Goal: Information Seeking & Learning: Check status

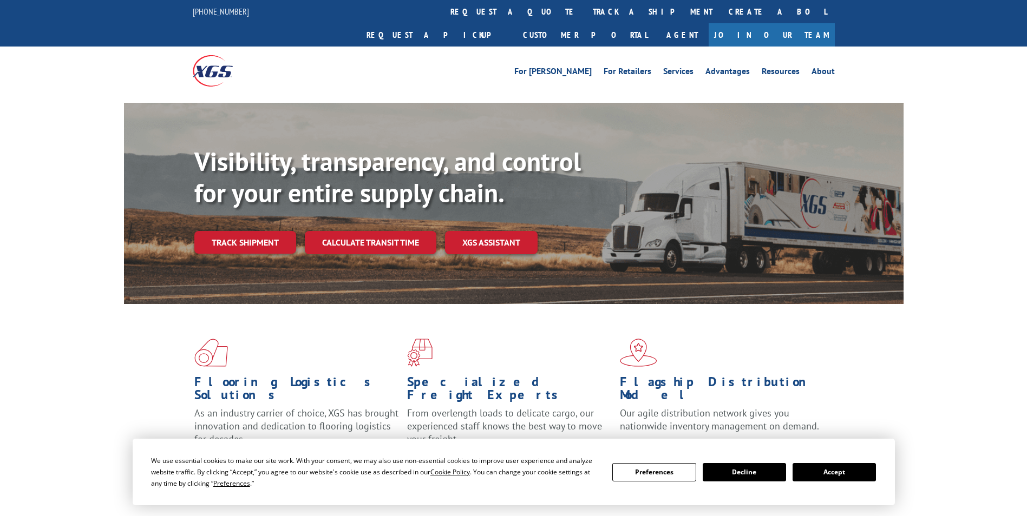
click at [263, 239] on div "Visibility, transparency, and control for your entire supply chain. Track shipm…" at bounding box center [548, 221] width 709 height 151
click at [260, 231] on link "Track shipment" at bounding box center [245, 242] width 102 height 23
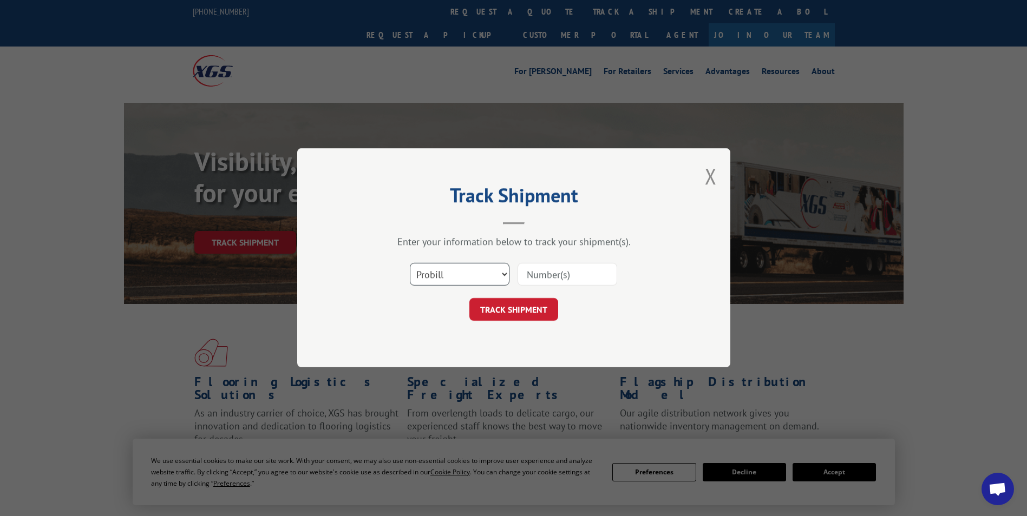
click at [506, 277] on select "Select category... Probill BOL PO" at bounding box center [460, 275] width 100 height 23
select select "bol"
click at [410, 264] on select "Select category... Probill BOL PO" at bounding box center [460, 275] width 100 height 23
click at [536, 272] on input at bounding box center [567, 275] width 100 height 23
type input "2870094"
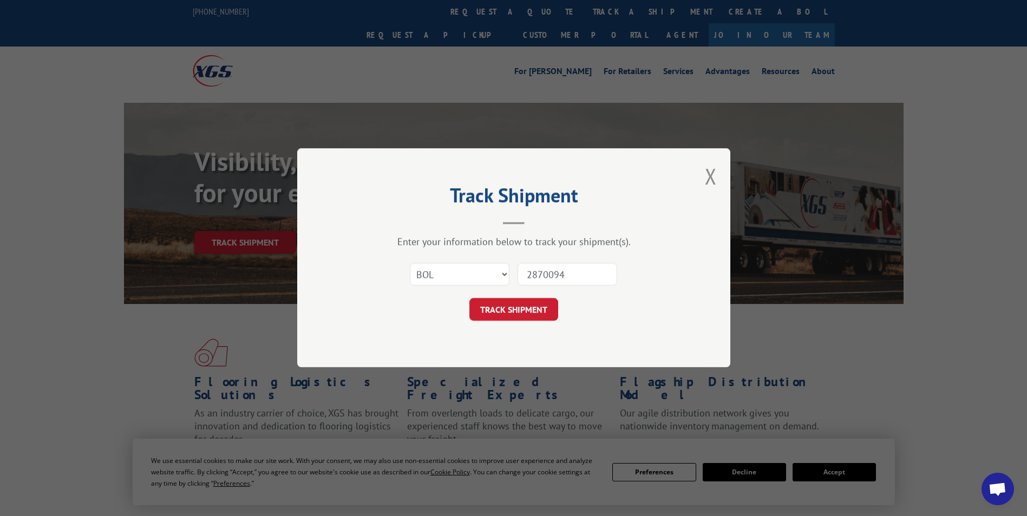
click button "TRACK SHIPMENT" at bounding box center [513, 310] width 89 height 23
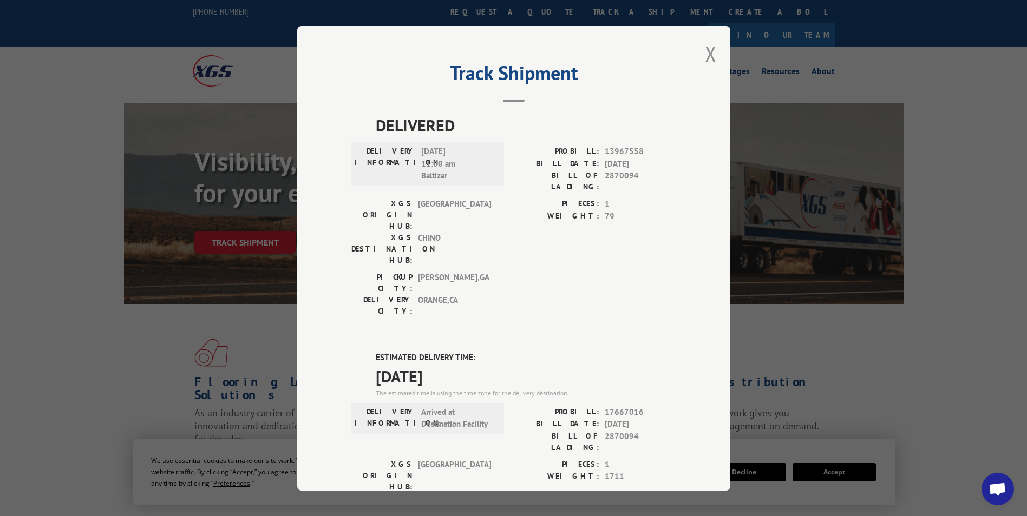
click at [713, 56] on div "Track Shipment DELIVERED DELIVERY INFORMATION: [DATE] 11:00 am Baltizar PROBILL…" at bounding box center [513, 258] width 433 height 465
click at [710, 50] on button "Close modal" at bounding box center [711, 54] width 12 height 29
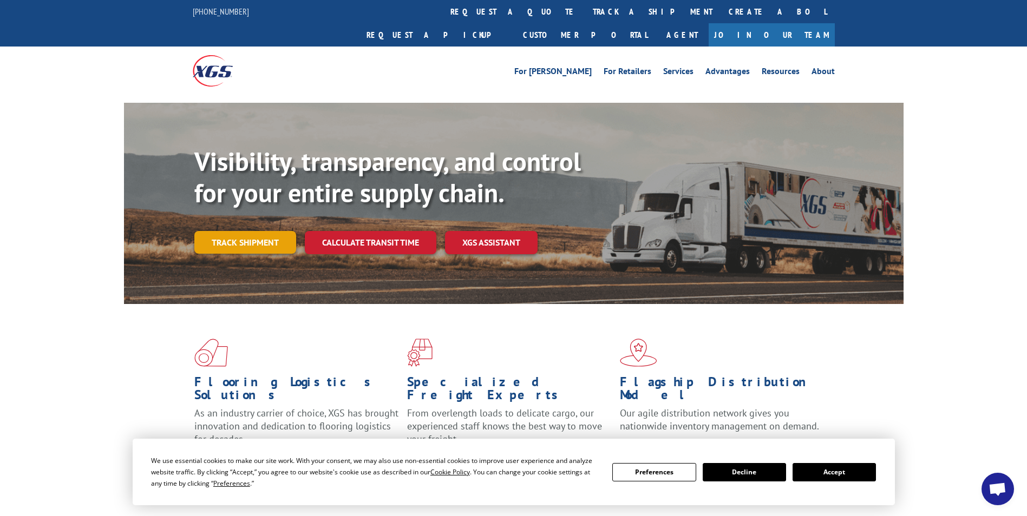
click at [225, 231] on link "Track shipment" at bounding box center [245, 242] width 102 height 23
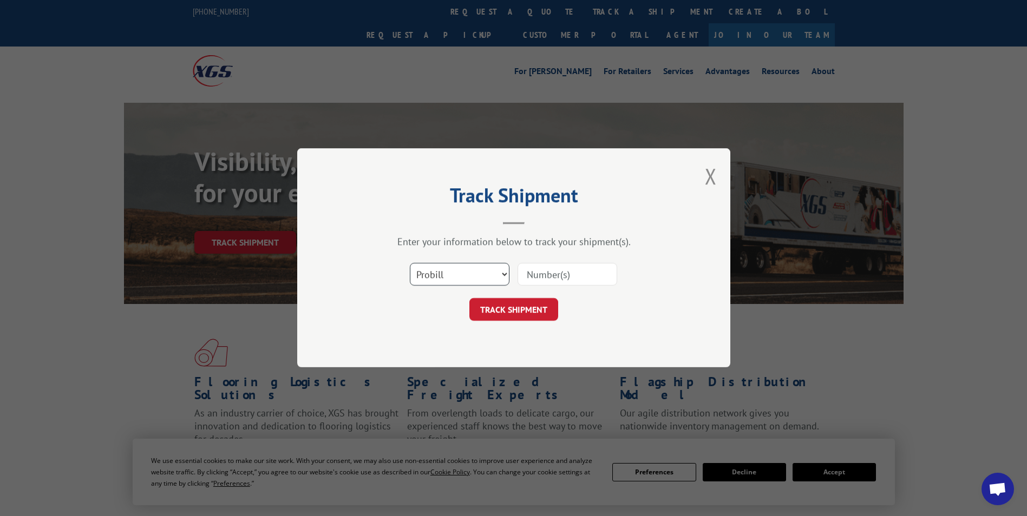
click at [505, 271] on select "Select category... Probill BOL PO" at bounding box center [460, 275] width 100 height 23
select select "po"
click at [410, 264] on select "Select category... Probill BOL PO" at bounding box center [460, 275] width 100 height 23
click at [549, 276] on input at bounding box center [567, 275] width 100 height 23
type input "c"
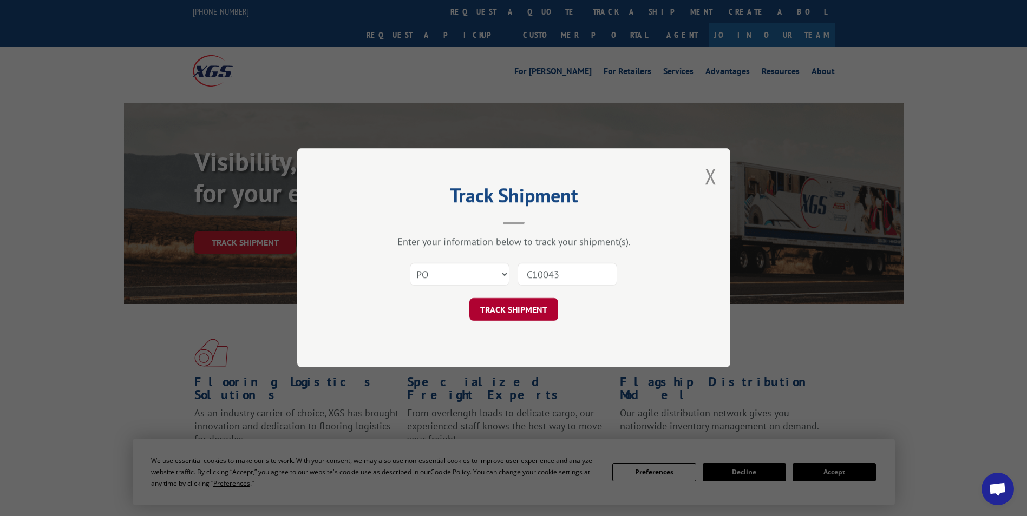
type input "C10043"
click at [526, 309] on button "TRACK SHIPMENT" at bounding box center [513, 310] width 89 height 23
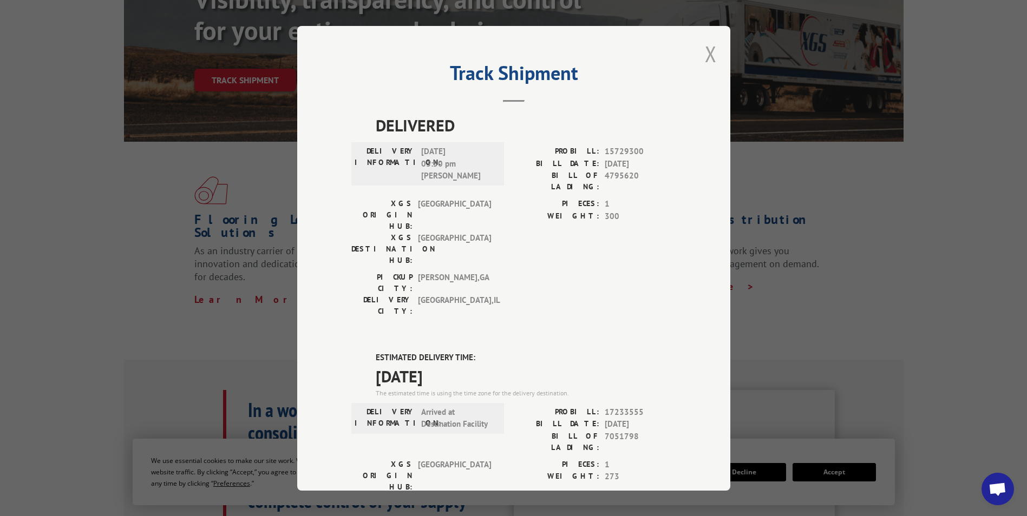
click at [705, 48] on button "Close modal" at bounding box center [711, 54] width 12 height 29
